Goal: Information Seeking & Learning: Learn about a topic

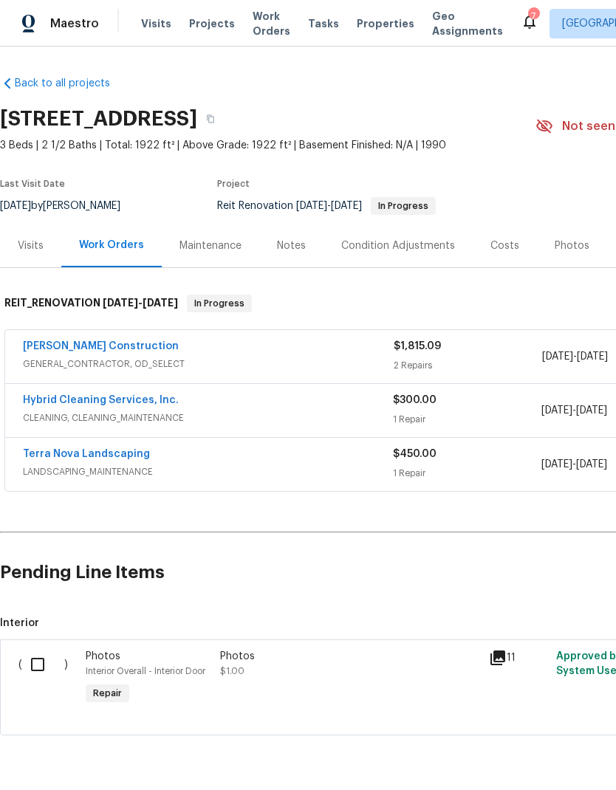
click at [555, 250] on div "Photos" at bounding box center [572, 246] width 35 height 15
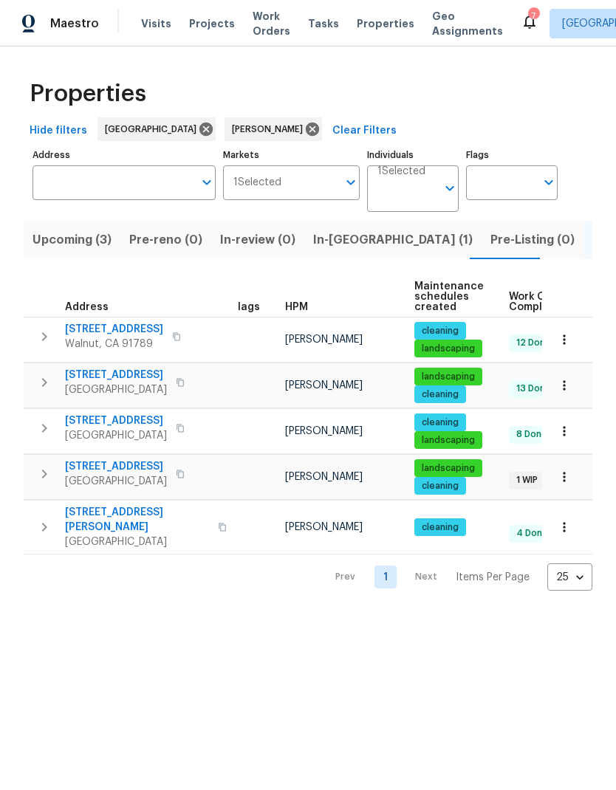
scroll to position [0, 10]
click at [116, 474] on span "[STREET_ADDRESS]" at bounding box center [116, 466] width 102 height 15
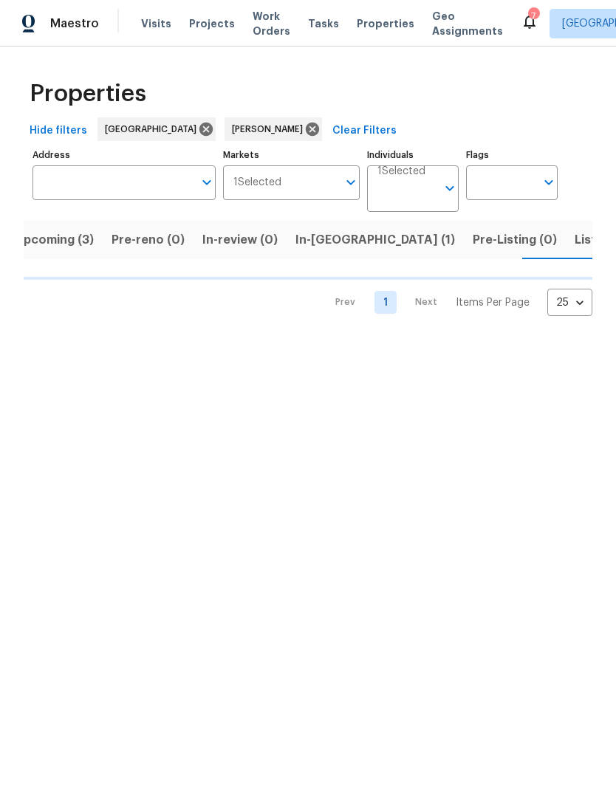
scroll to position [0, 21]
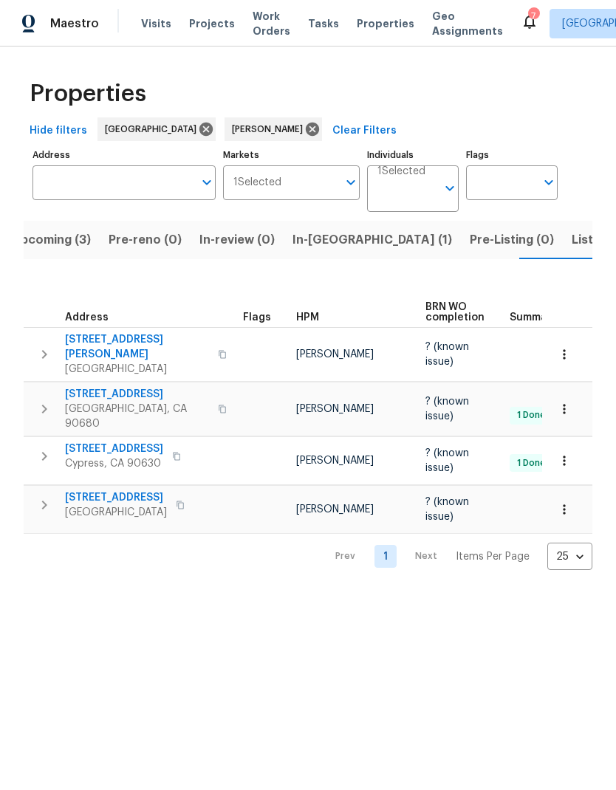
click at [572, 250] on span "Listed (5)" at bounding box center [599, 240] width 55 height 21
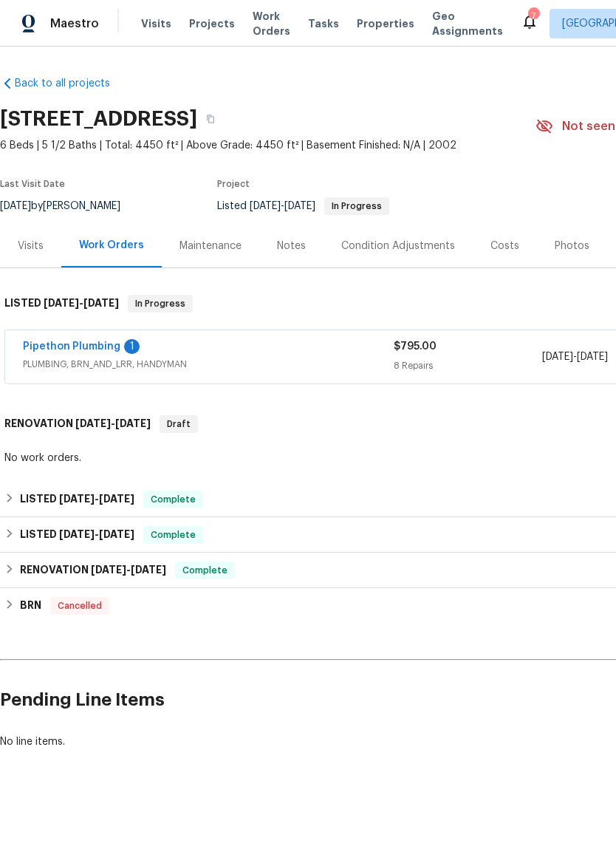
click at [92, 343] on link "Pipethon Plumbing" at bounding box center [71, 346] width 97 height 10
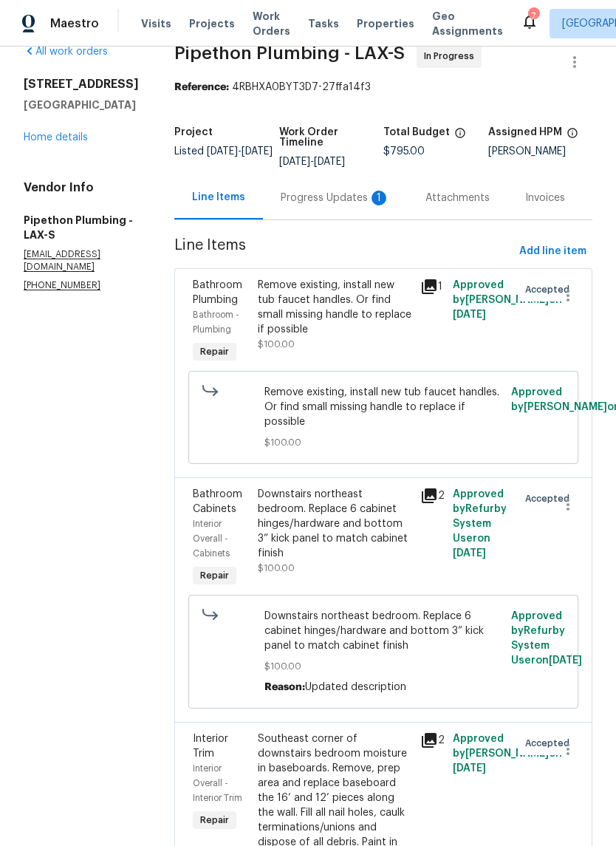
scroll to position [27, 0]
click at [343, 321] on div "Remove existing, install new tub faucet handles. Or find small missing handle t…" at bounding box center [335, 306] width 154 height 59
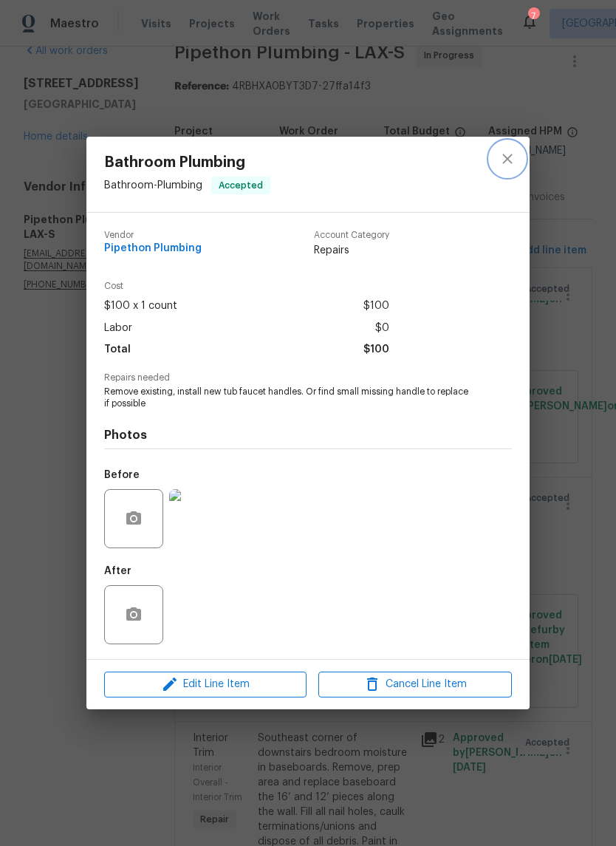
click at [515, 160] on icon "close" at bounding box center [508, 159] width 18 height 18
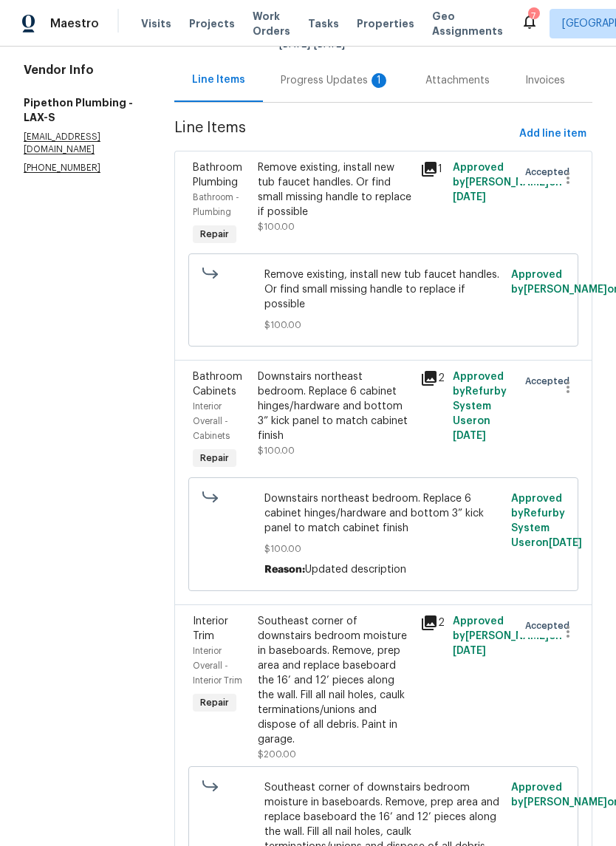
scroll to position [144, 0]
click at [359, 437] on div "Downstairs northeast bedroom. Replace 6 cabinet hinges/hardware and bottom 3” k…" at bounding box center [335, 406] width 154 height 74
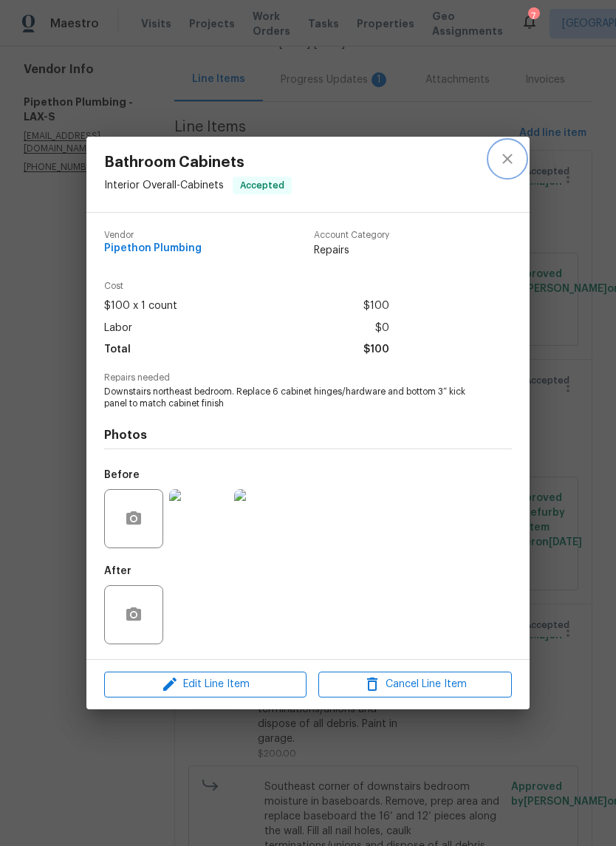
click at [507, 162] on icon "close" at bounding box center [508, 159] width 18 height 18
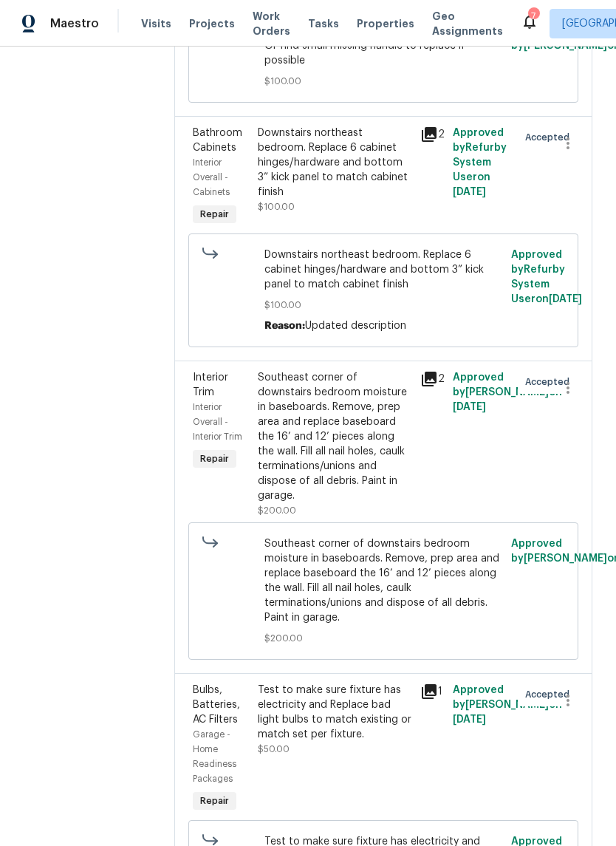
scroll to position [417, 0]
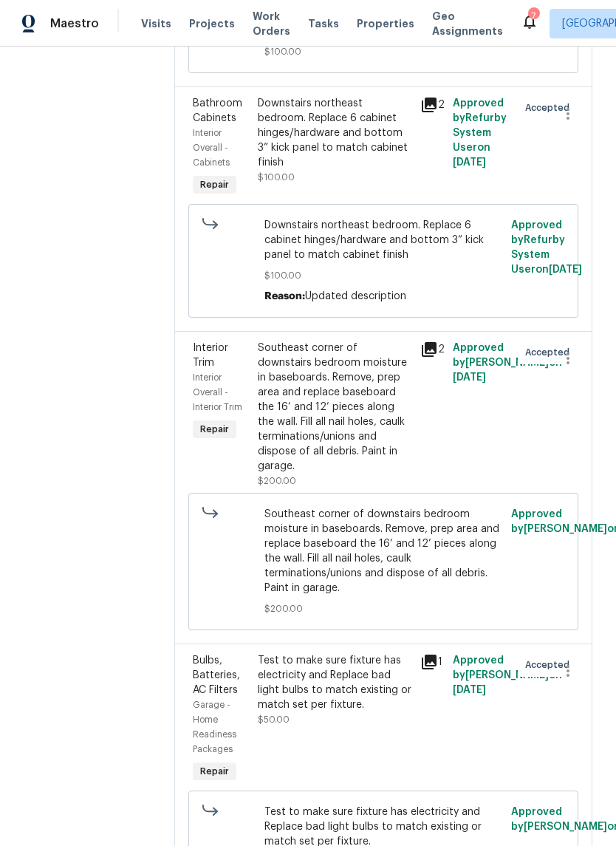
click at [436, 357] on icon at bounding box center [429, 349] width 15 height 15
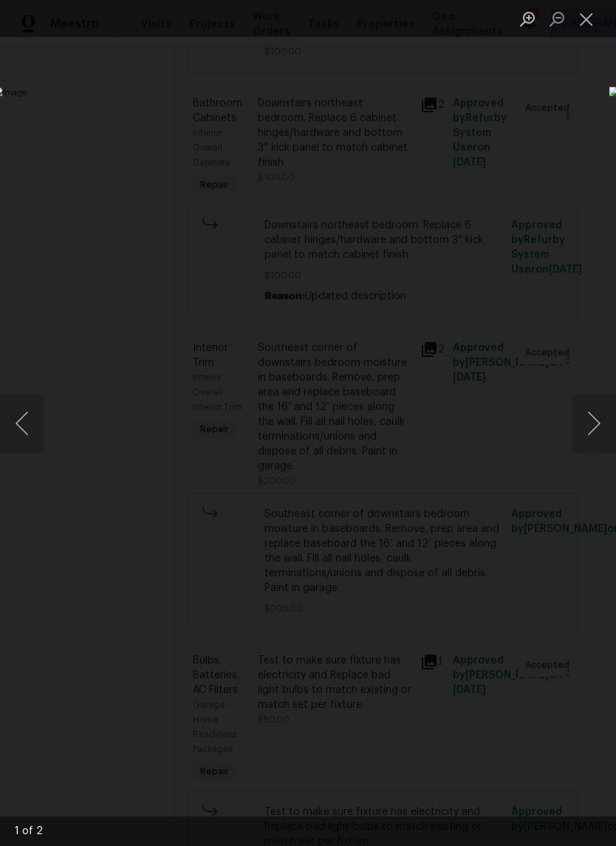
click at [591, 424] on button "Next image" at bounding box center [594, 423] width 44 height 59
click at [589, 435] on button "Next image" at bounding box center [594, 423] width 44 height 59
click at [595, 418] on button "Next image" at bounding box center [594, 423] width 44 height 59
click at [586, 15] on button "Close lightbox" at bounding box center [587, 19] width 30 height 26
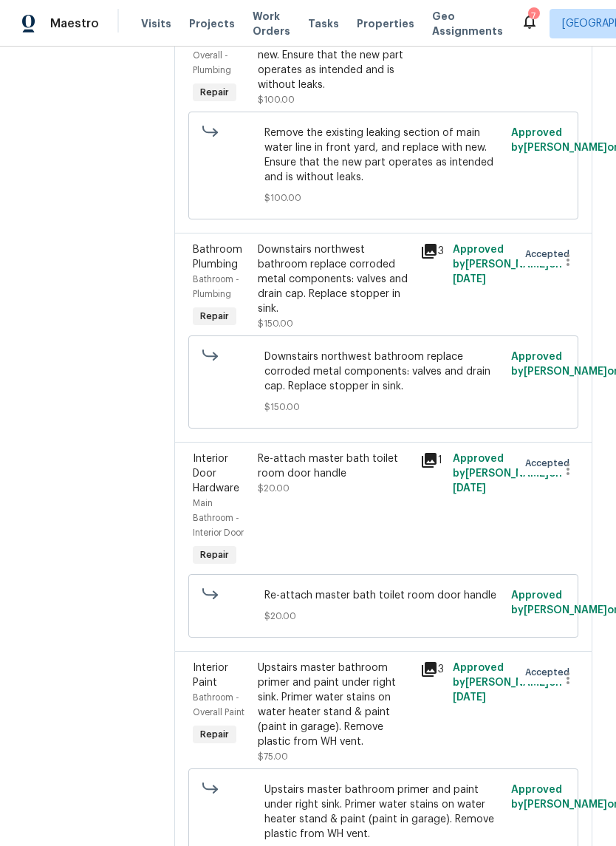
scroll to position [1338, 0]
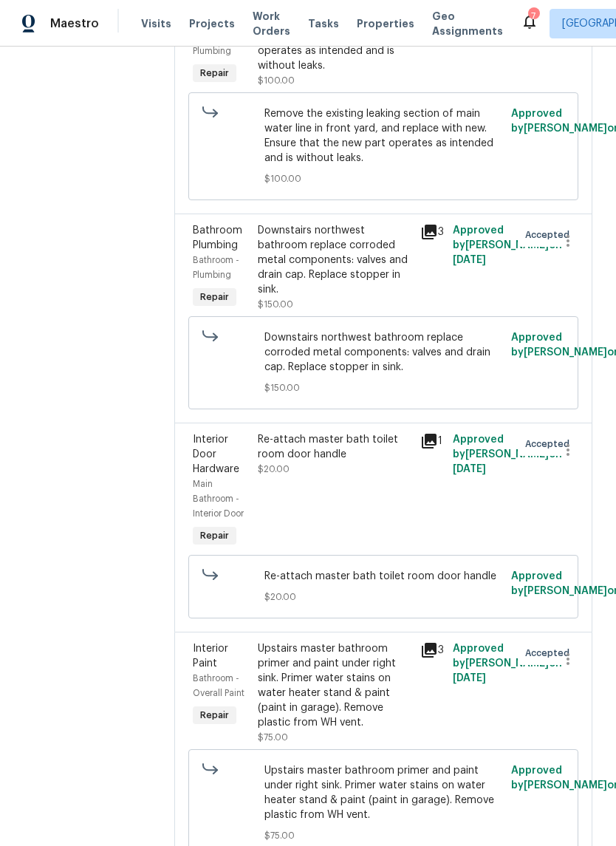
click at [438, 241] on icon at bounding box center [429, 232] width 18 height 18
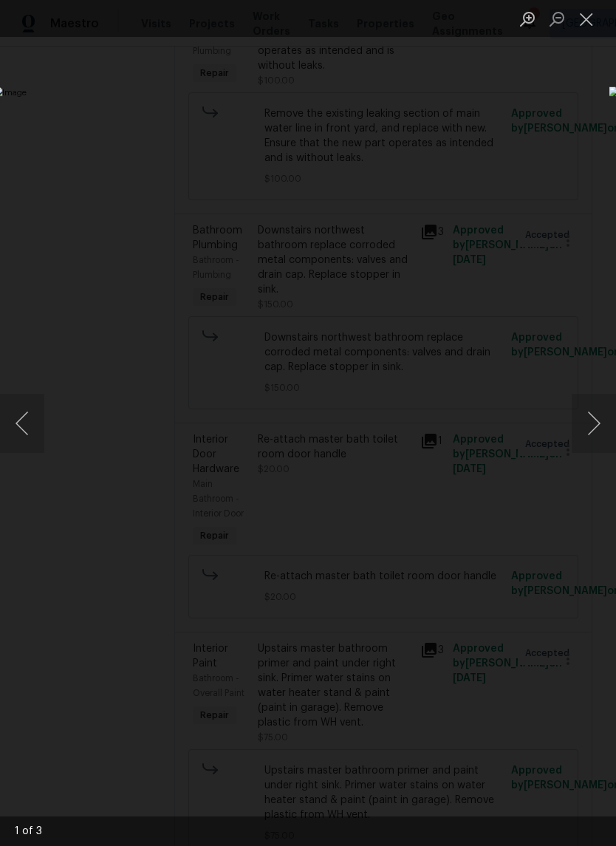
click at [597, 419] on button "Next image" at bounding box center [594, 423] width 44 height 59
click at [595, 427] on button "Next image" at bounding box center [594, 423] width 44 height 59
click at [595, 415] on button "Next image" at bounding box center [594, 423] width 44 height 59
click at [595, 419] on button "Next image" at bounding box center [594, 423] width 44 height 59
click at [597, 417] on button "Next image" at bounding box center [594, 423] width 44 height 59
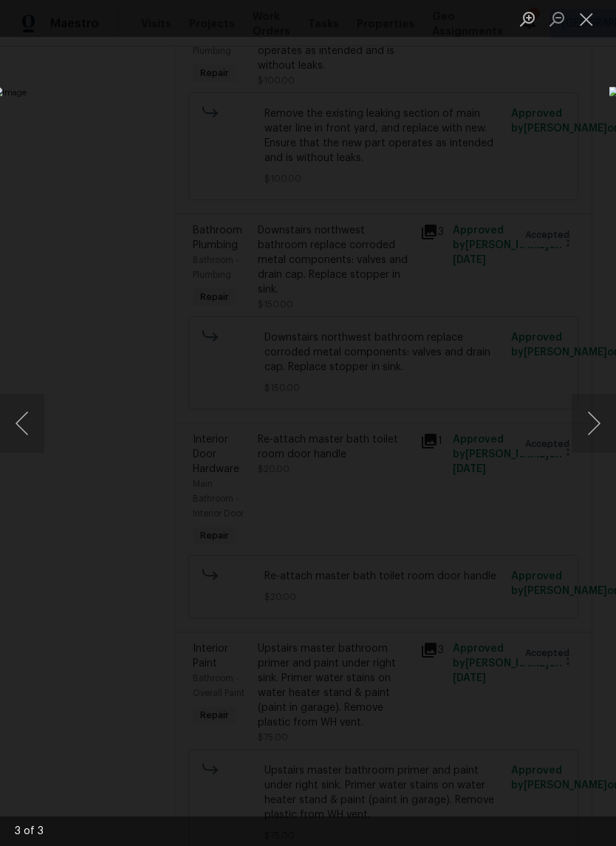
click at [16, 433] on button "Previous image" at bounding box center [22, 423] width 44 height 59
click at [8, 447] on button "Previous image" at bounding box center [22, 423] width 44 height 59
click at [597, 421] on button "Next image" at bounding box center [594, 423] width 44 height 59
click at [590, 442] on button "Next image" at bounding box center [594, 423] width 44 height 59
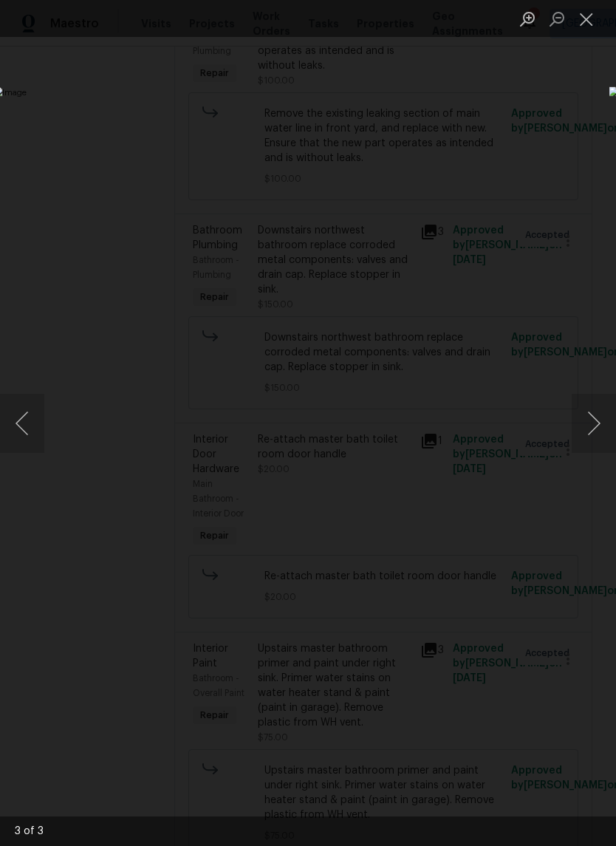
click at [597, 435] on button "Next image" at bounding box center [594, 423] width 44 height 59
click at [594, 432] on button "Next image" at bounding box center [594, 423] width 44 height 59
click at [604, 426] on button "Next image" at bounding box center [594, 423] width 44 height 59
click at [35, 416] on button "Previous image" at bounding box center [22, 423] width 44 height 59
click at [592, 419] on button "Next image" at bounding box center [594, 423] width 44 height 59
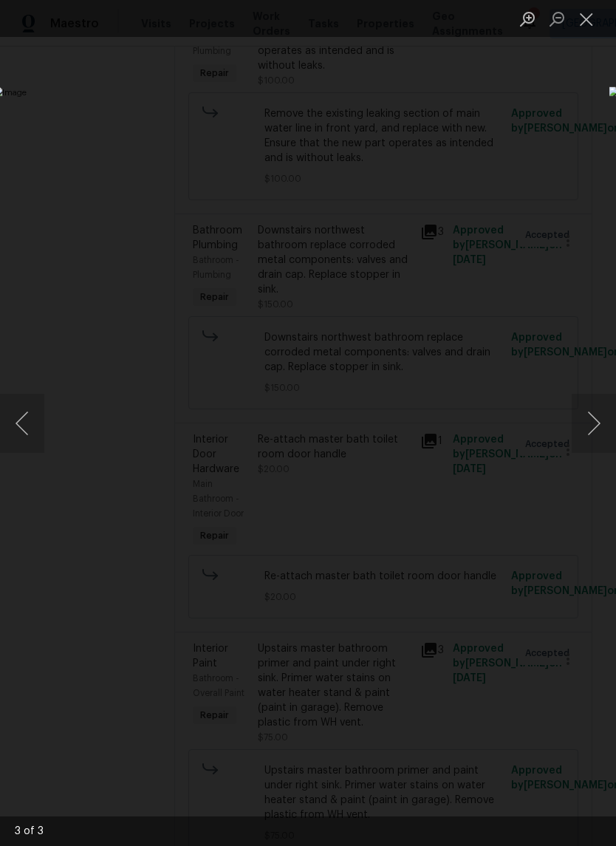
click at [592, 426] on button "Next image" at bounding box center [594, 423] width 44 height 59
click at [602, 435] on button "Next image" at bounding box center [594, 423] width 44 height 59
click at [592, 15] on button "Close lightbox" at bounding box center [587, 19] width 30 height 26
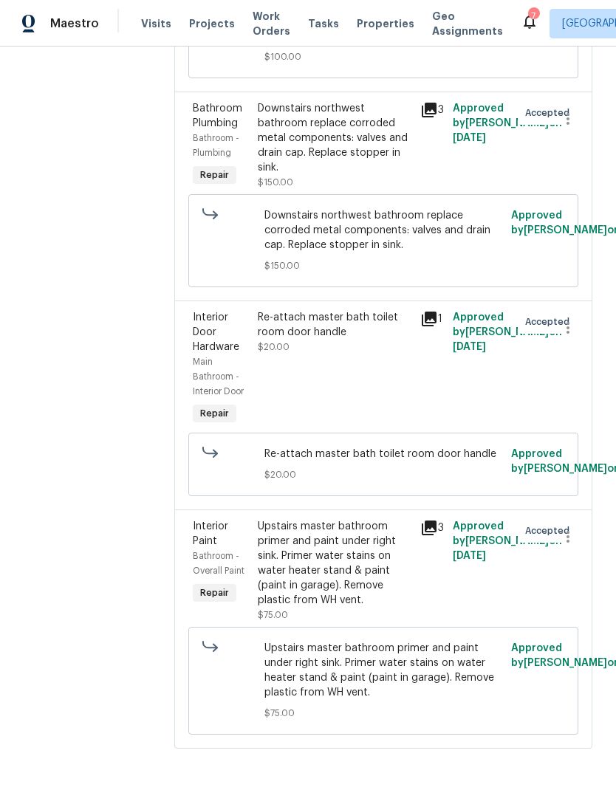
scroll to position [1524, 0]
